Goal: Information Seeking & Learning: Learn about a topic

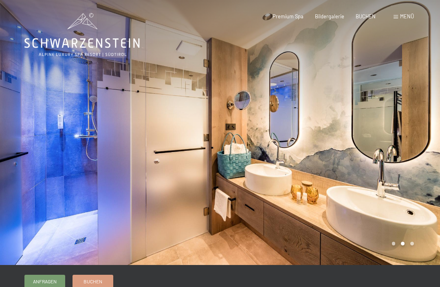
click at [380, 160] on div at bounding box center [330, 132] width 220 height 265
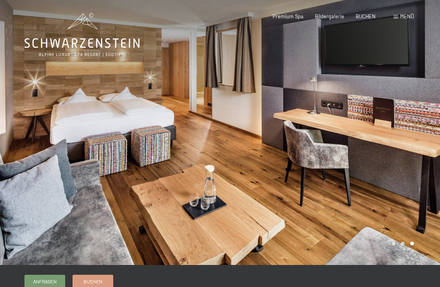
click at [383, 146] on div at bounding box center [330, 132] width 220 height 265
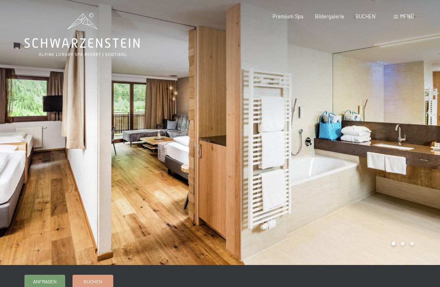
click at [363, 147] on div at bounding box center [330, 132] width 220 height 265
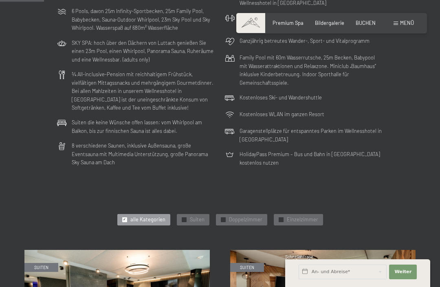
scroll to position [185, 0]
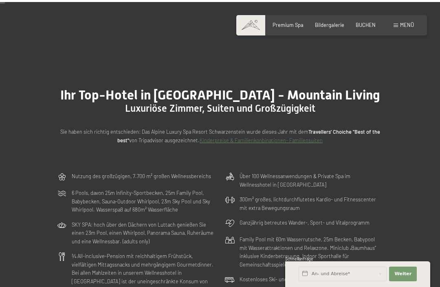
scroll to position [0, 0]
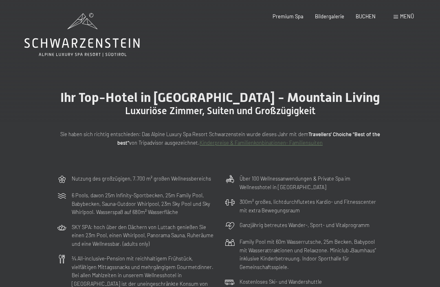
click at [328, 14] on span "Bildergalerie" at bounding box center [329, 16] width 29 height 7
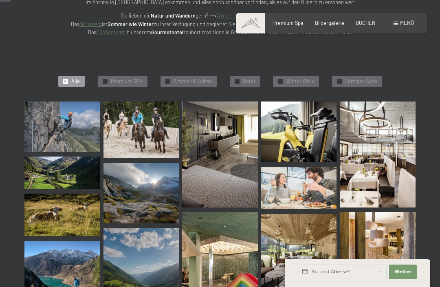
scroll to position [149, 0]
click at [317, 135] on img at bounding box center [299, 131] width 76 height 60
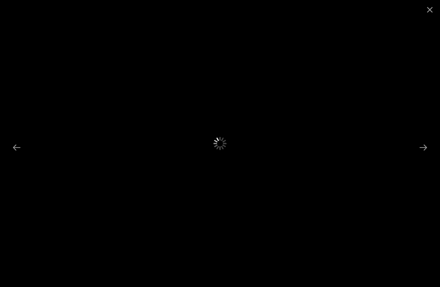
click at [425, 155] on button "Next slide" at bounding box center [423, 147] width 17 height 16
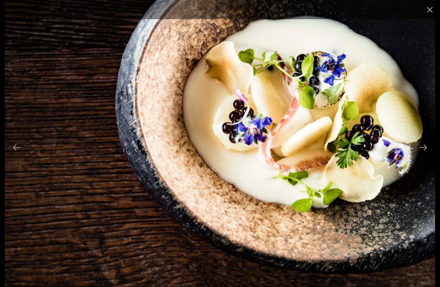
click at [425, 155] on button "Next slide" at bounding box center [423, 147] width 17 height 16
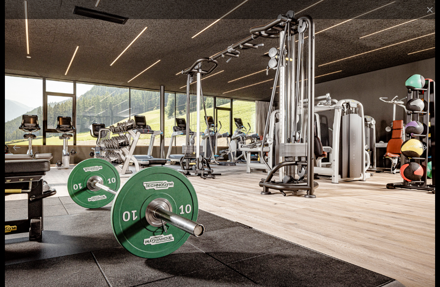
click at [419, 155] on button "Next slide" at bounding box center [423, 147] width 17 height 16
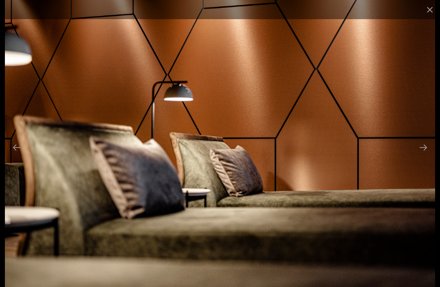
click at [424, 155] on button "Next slide" at bounding box center [423, 147] width 17 height 16
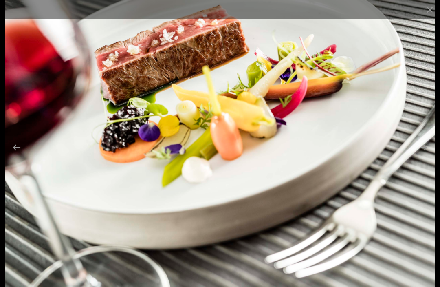
click at [428, 155] on button "Next slide" at bounding box center [423, 147] width 17 height 16
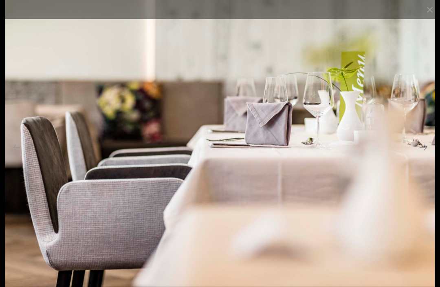
click at [425, 155] on button "Next slide" at bounding box center [423, 147] width 17 height 16
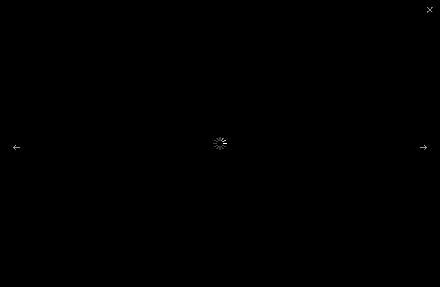
click at [429, 155] on button "Next slide" at bounding box center [423, 147] width 17 height 16
click at [423, 155] on button "Next slide" at bounding box center [423, 147] width 17 height 16
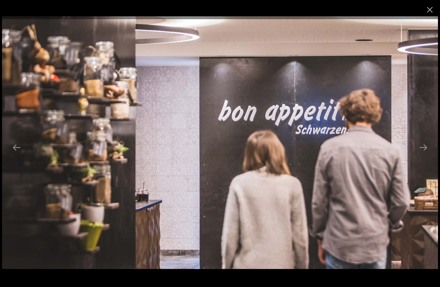
click at [429, 155] on button "Next slide" at bounding box center [423, 147] width 17 height 16
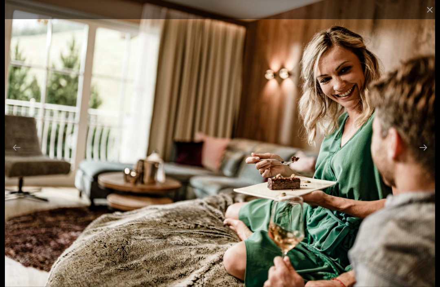
click at [424, 155] on button "Next slide" at bounding box center [423, 147] width 17 height 16
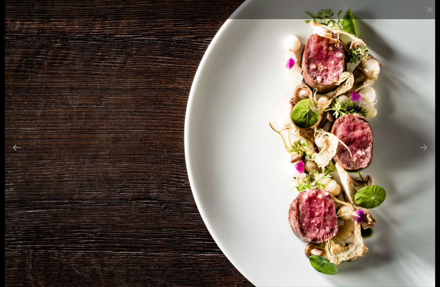
click at [426, 155] on button "Next slide" at bounding box center [423, 147] width 17 height 16
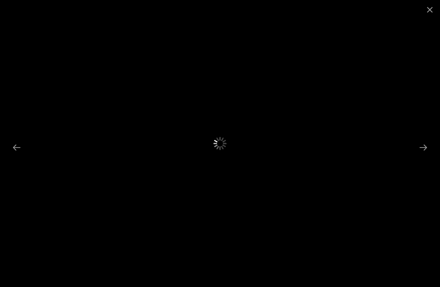
click at [425, 155] on button "Next slide" at bounding box center [423, 147] width 17 height 16
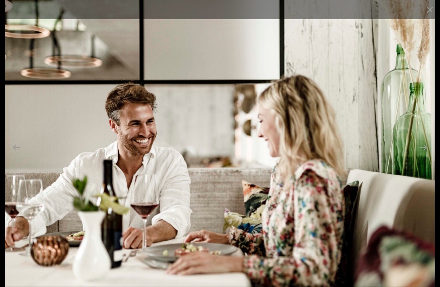
click at [21, 155] on button "Previous slide" at bounding box center [16, 147] width 17 height 16
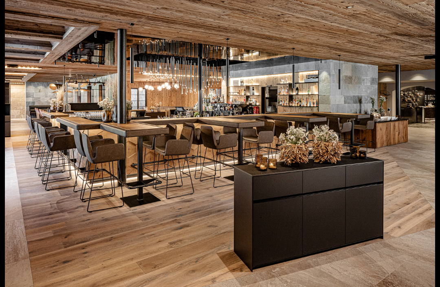
scroll to position [224, 0]
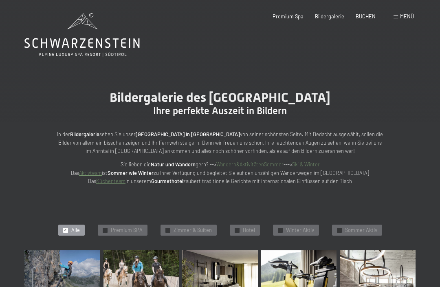
click at [407, 15] on span "Menü" at bounding box center [407, 16] width 14 height 7
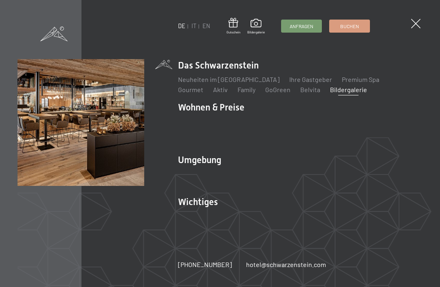
click at [238, 92] on link "Family" at bounding box center [247, 90] width 18 height 8
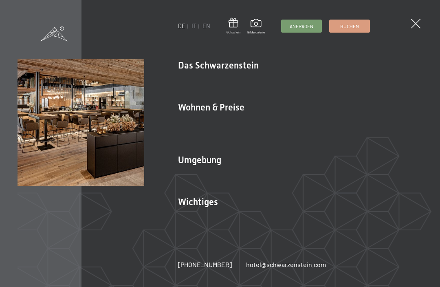
click at [330, 93] on link "Bildergalerie" at bounding box center [348, 90] width 37 height 8
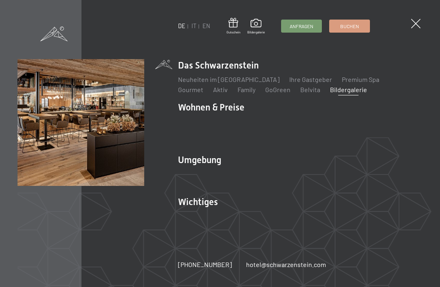
click at [238, 93] on link "Family" at bounding box center [247, 90] width 18 height 8
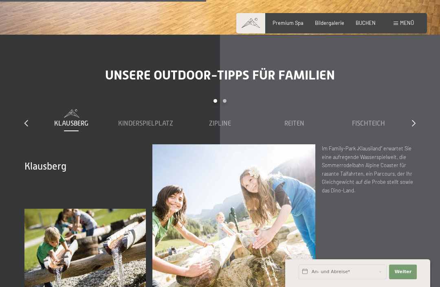
scroll to position [2073, 0]
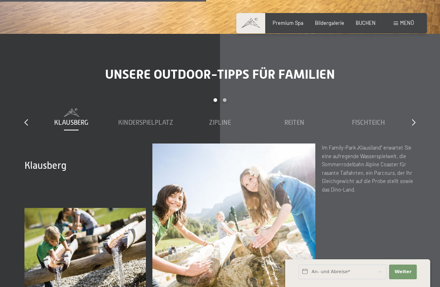
click at [415, 119] on icon at bounding box center [414, 122] width 4 height 7
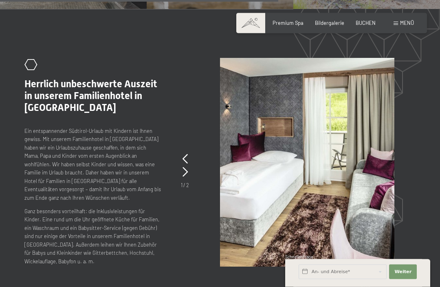
scroll to position [2798, 0]
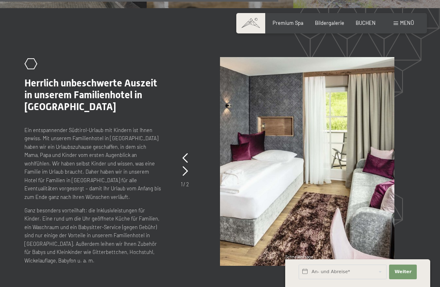
click at [183, 166] on icon at bounding box center [185, 171] width 5 height 10
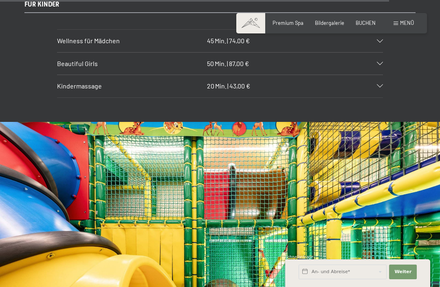
scroll to position [3969, 0]
